Goal: Check status: Check status

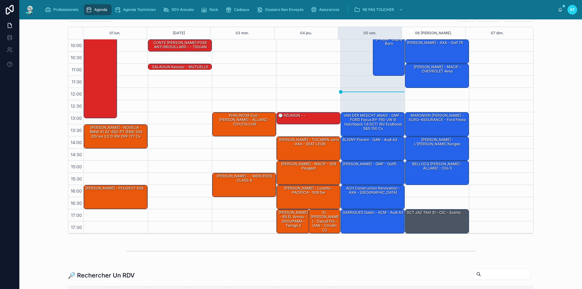
scroll to position [61, 0]
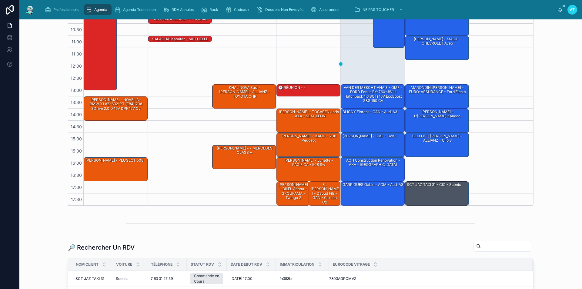
click at [508, 248] on input "text" at bounding box center [506, 246] width 50 height 8
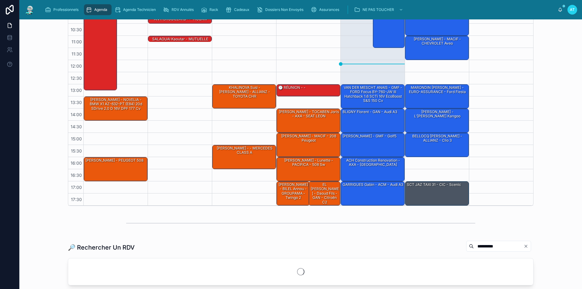
type input "**********"
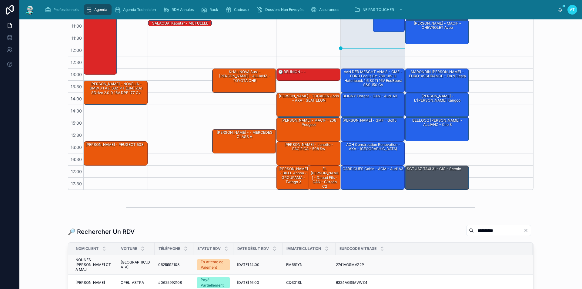
scroll to position [91, 0]
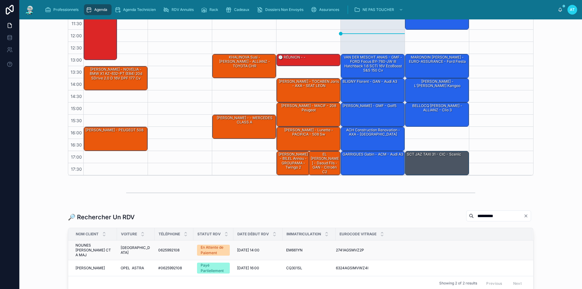
click at [88, 249] on span "NOUNES [PERSON_NAME] CT A MAJ" at bounding box center [94, 250] width 38 height 15
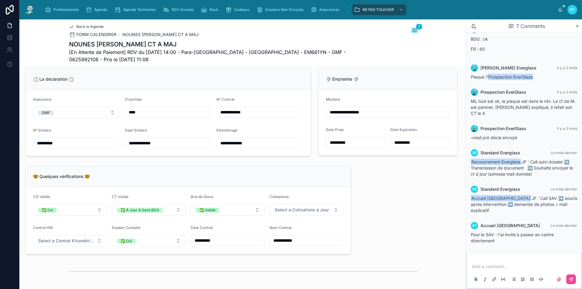
scroll to position [434, 0]
